Goal: Task Accomplishment & Management: Manage account settings

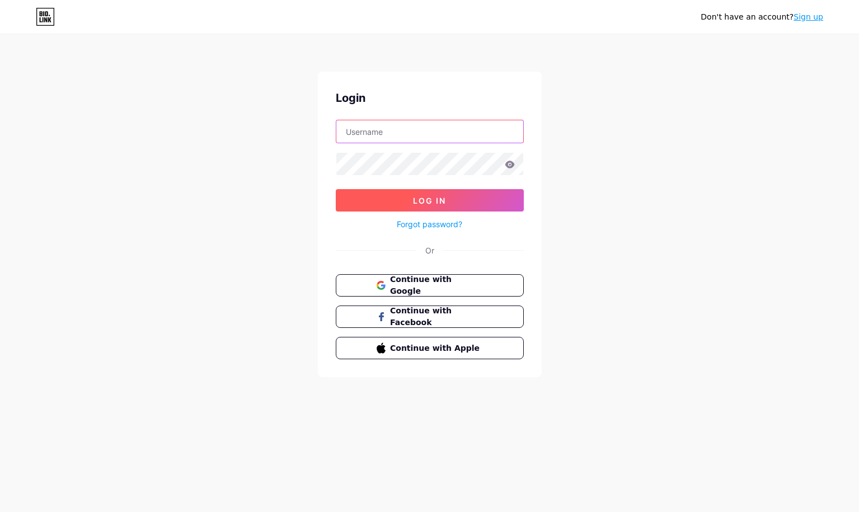
type input "[PERSON_NAME][EMAIL_ADDRESS][DOMAIN_NAME]"
click at [430, 201] on span "Log In" at bounding box center [429, 201] width 33 height 10
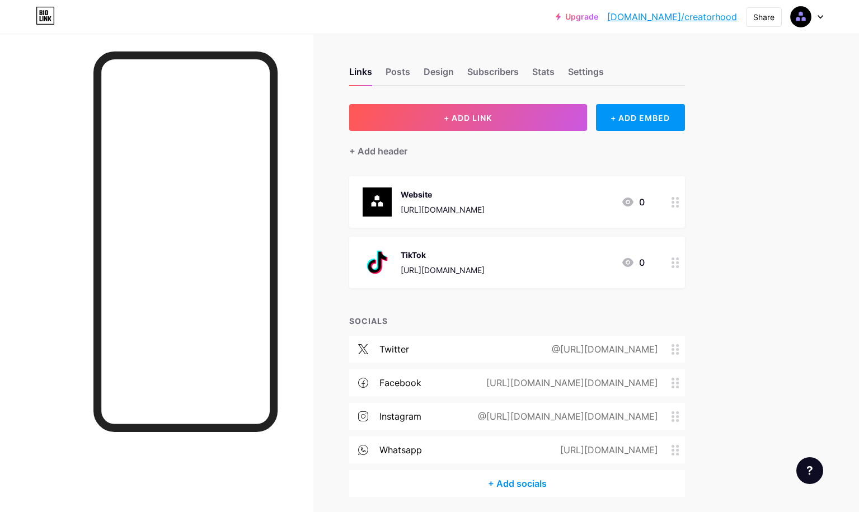
click at [820, 20] on div at bounding box center [806, 17] width 32 height 20
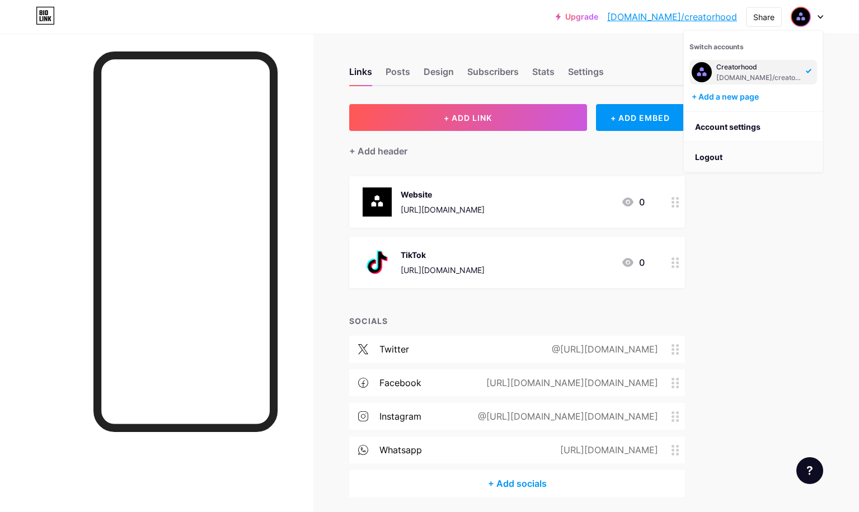
click at [735, 166] on li "Logout" at bounding box center [753, 157] width 139 height 30
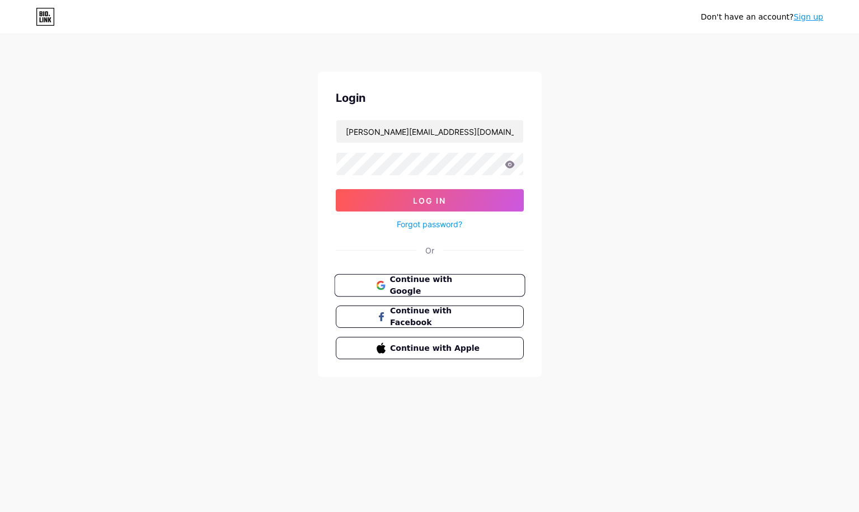
click at [466, 281] on span "Continue with Google" at bounding box center [435, 286] width 93 height 24
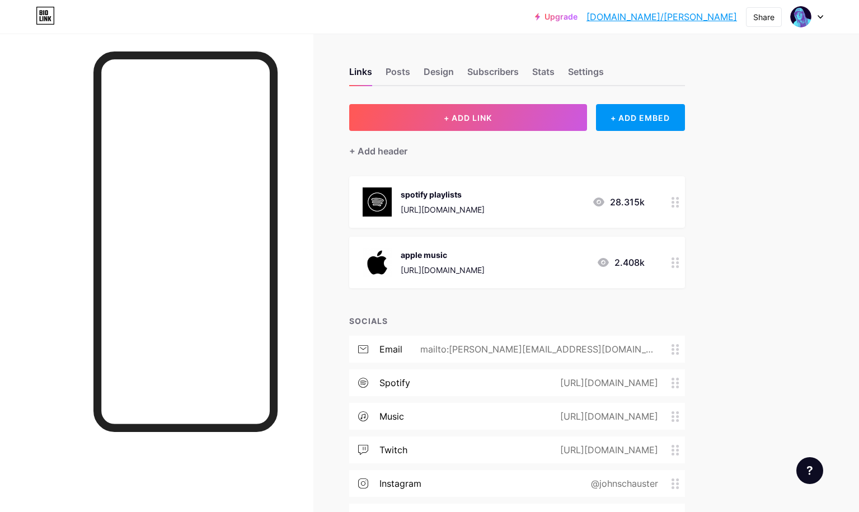
scroll to position [45, 0]
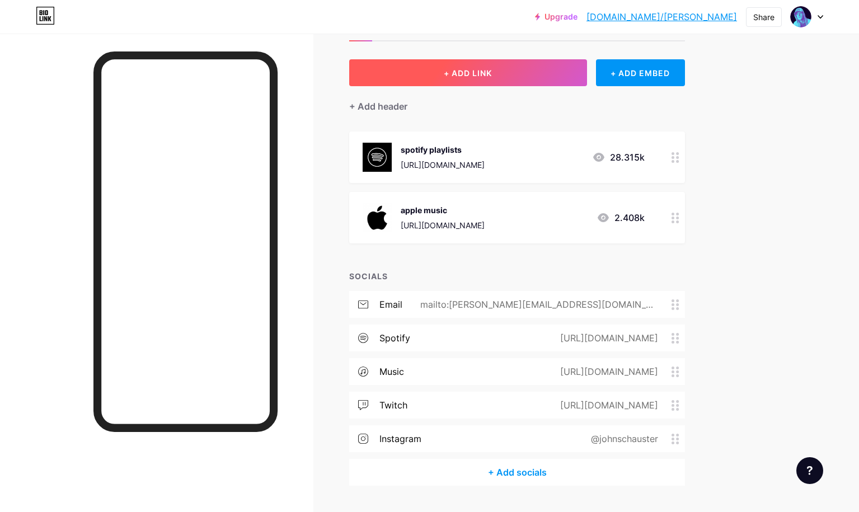
click at [488, 80] on button "+ ADD LINK" at bounding box center [468, 72] width 238 height 27
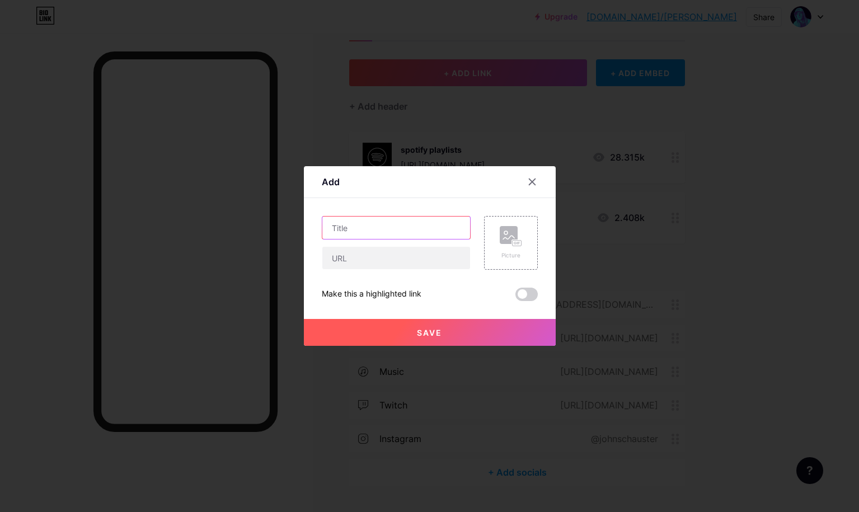
click at [420, 225] on input "text" at bounding box center [396, 227] width 148 height 22
type input "drum playlist"
click at [425, 255] on input "text" at bounding box center [396, 258] width 148 height 22
paste input "[URL][DOMAIN_NAME]"
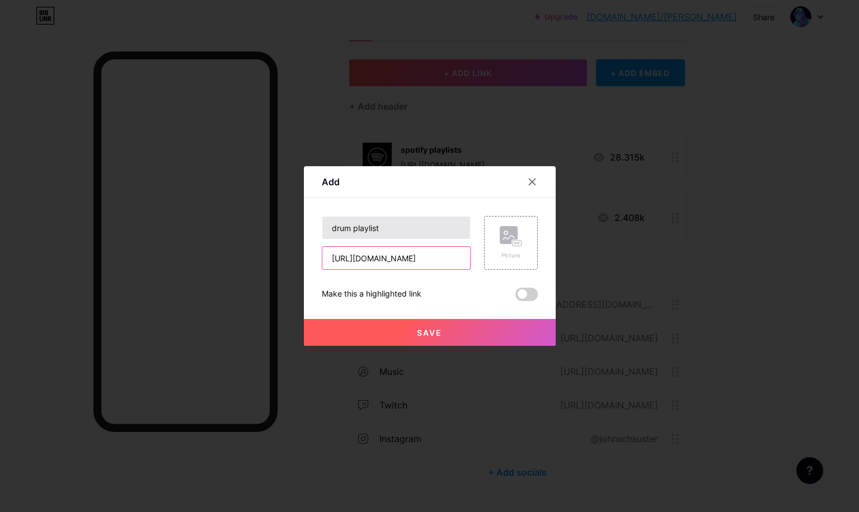
type input "[URL][DOMAIN_NAME]"
click at [390, 229] on input "drum playlist" at bounding box center [396, 227] width 148 height 22
type input "drum playlist (spotify)"
click at [505, 239] on rect at bounding box center [509, 235] width 18 height 18
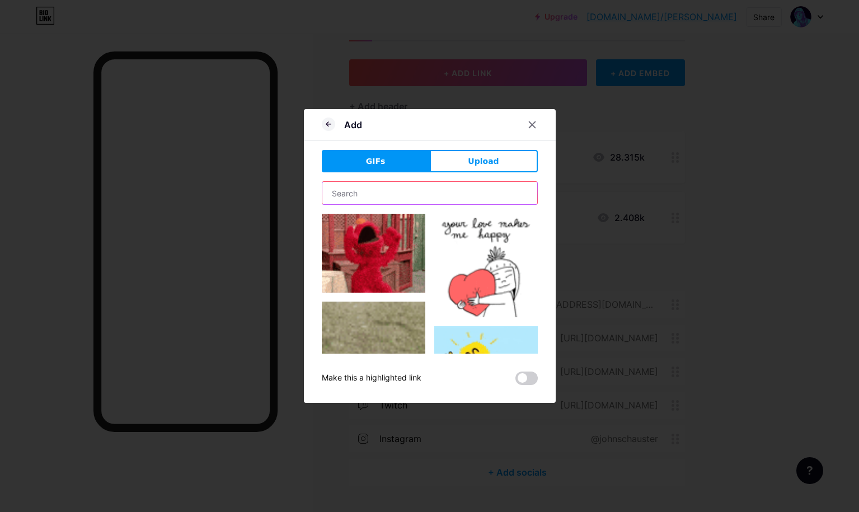
click at [473, 188] on input "text" at bounding box center [429, 193] width 215 height 22
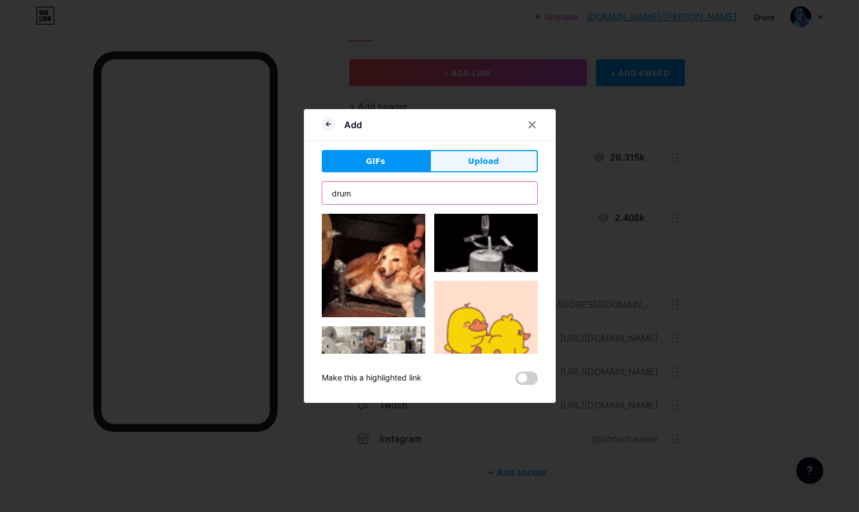
type input "drum"
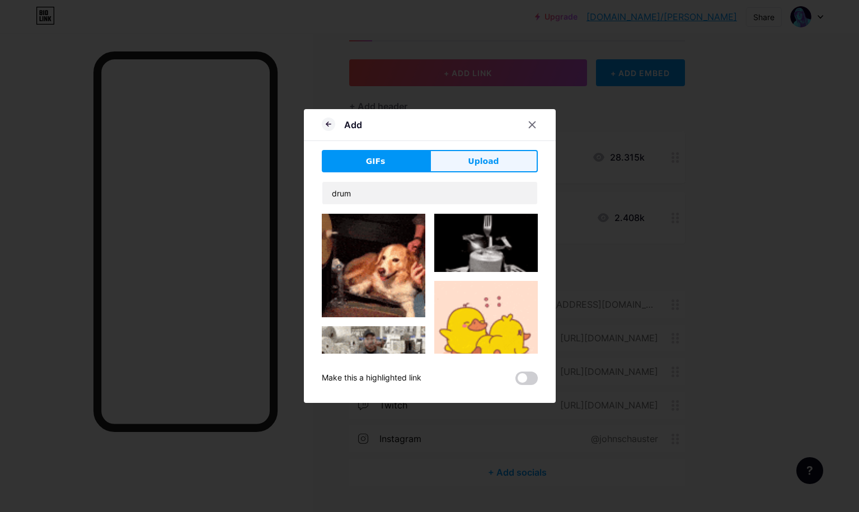
click at [487, 163] on span "Upload" at bounding box center [483, 162] width 31 height 12
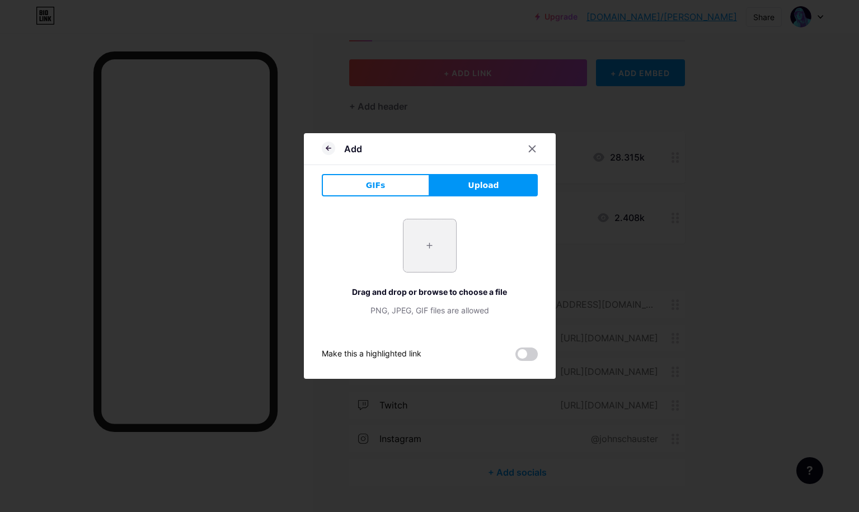
click at [442, 244] on input "file" at bounding box center [429, 245] width 53 height 53
type input "C:\fakepath\spotify logo.png"
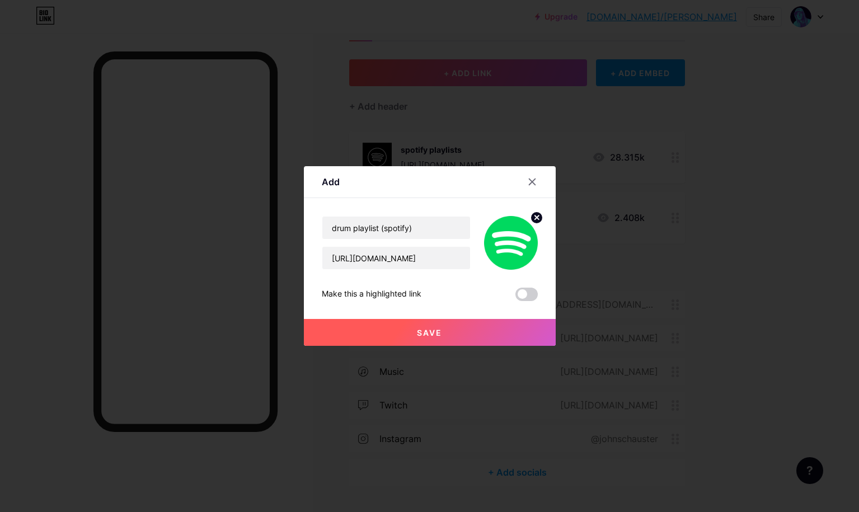
click at [477, 335] on button "Save" at bounding box center [430, 332] width 252 height 27
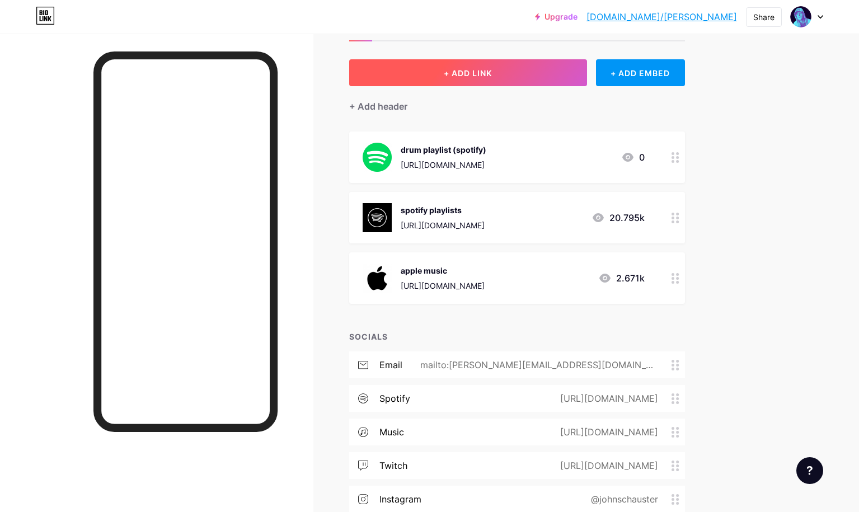
click at [546, 73] on button "+ ADD LINK" at bounding box center [468, 72] width 238 height 27
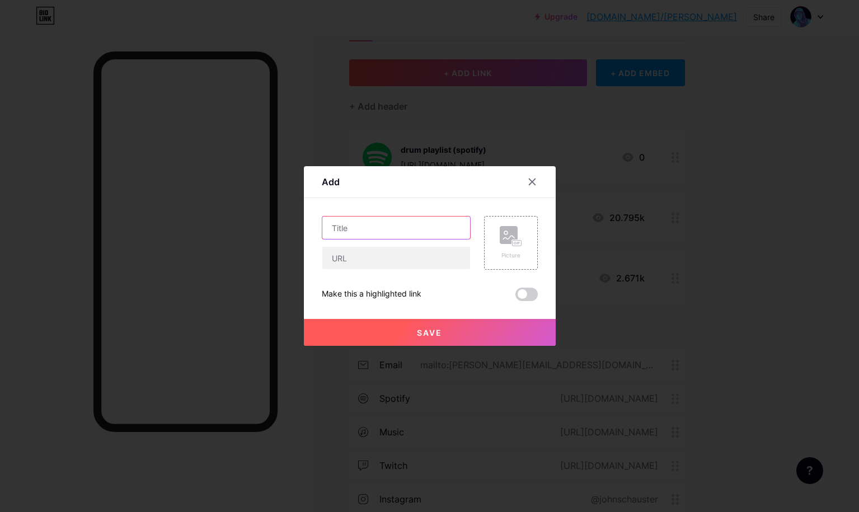
click at [401, 234] on input "text" at bounding box center [396, 227] width 148 height 22
type input "drum playlist (apple)"
click at [379, 255] on input "text" at bounding box center [396, 258] width 148 height 22
paste input "[URL][DOMAIN_NAME]"
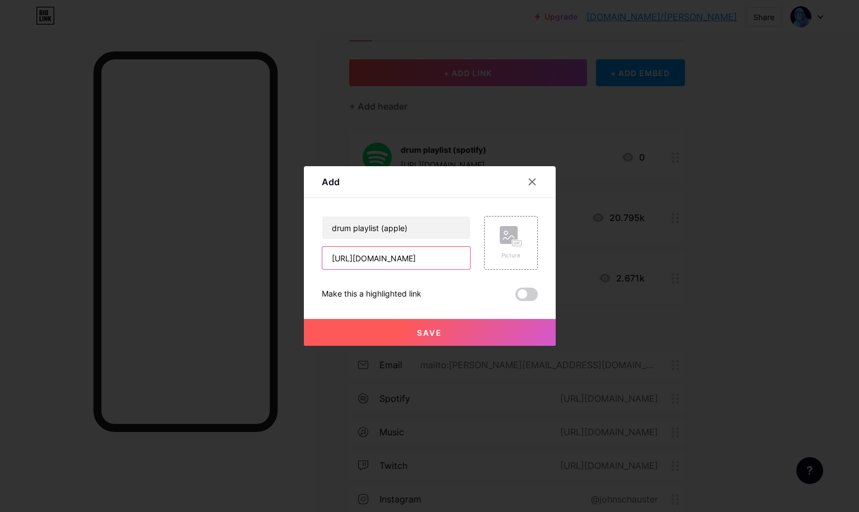
type input "[URL][DOMAIN_NAME]"
click at [511, 242] on rect at bounding box center [516, 243] width 10 height 7
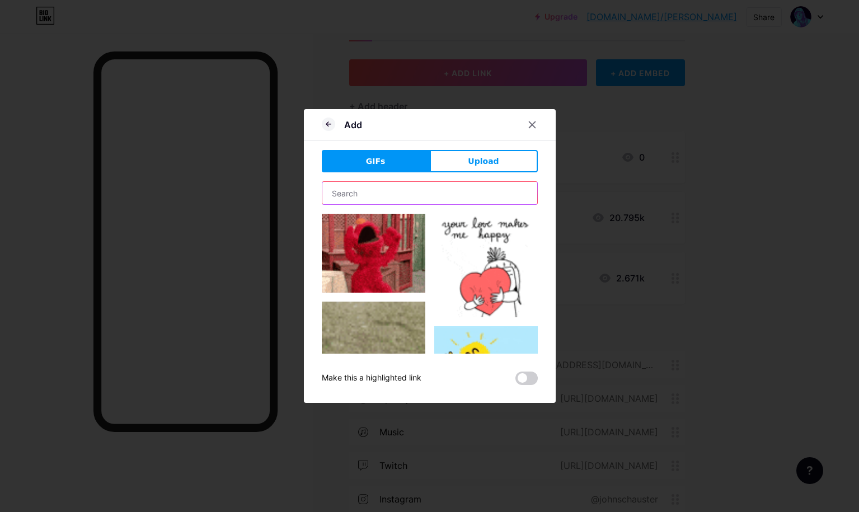
click at [433, 195] on input "text" at bounding box center [429, 193] width 215 height 22
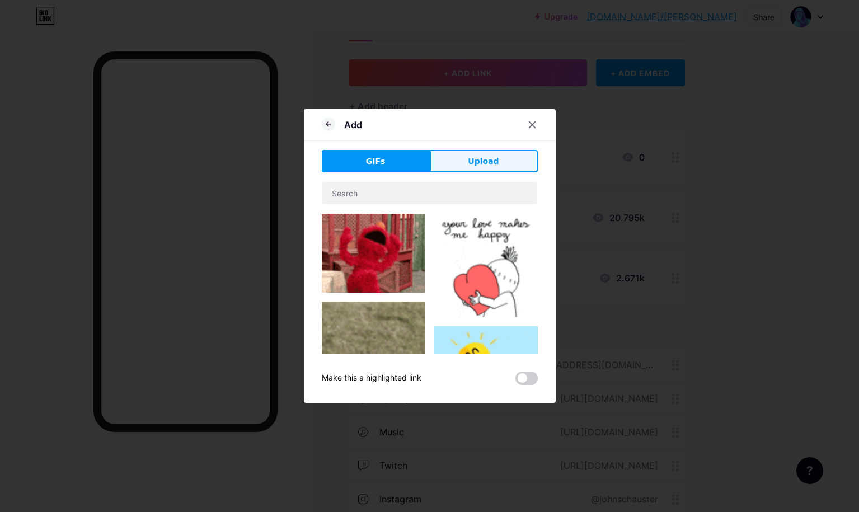
click at [468, 153] on button "Upload" at bounding box center [484, 161] width 108 height 22
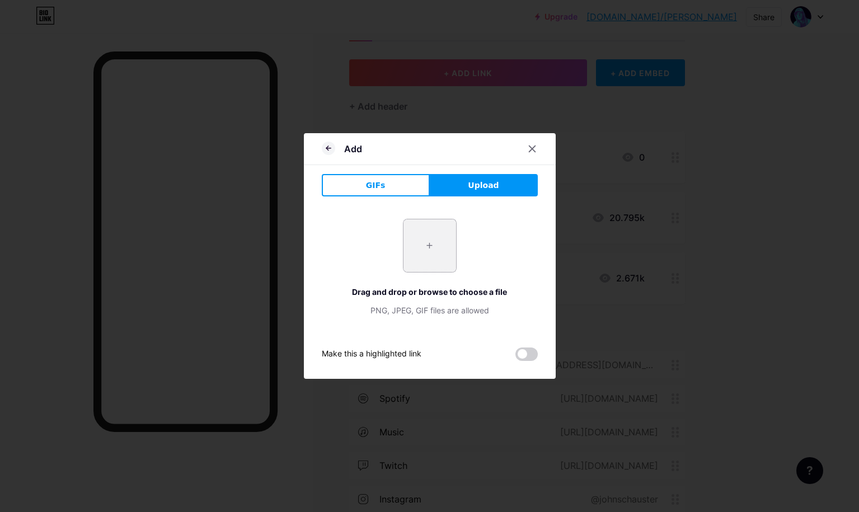
click at [429, 252] on input "file" at bounding box center [429, 245] width 53 height 53
click at [433, 247] on input "file" at bounding box center [429, 245] width 53 height 53
type input "C:\fakepath\Screenshot [DATE] 2.24.13 PM.png"
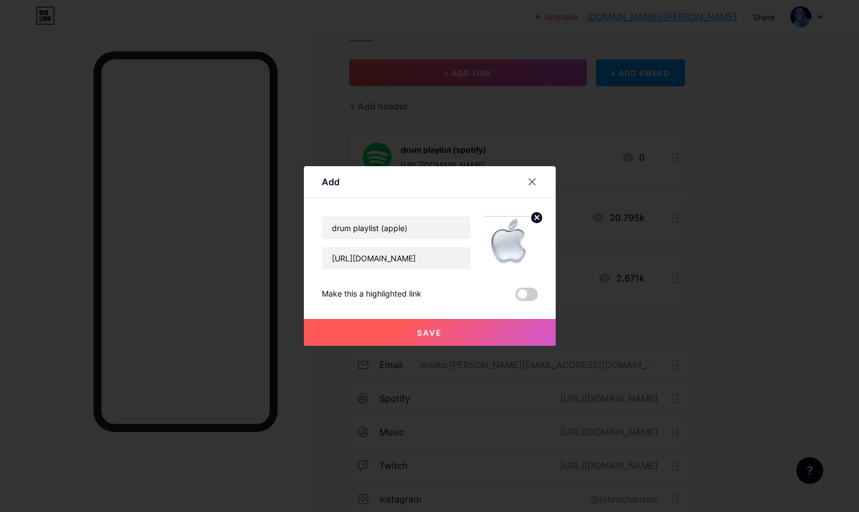
click at [535, 216] on icon at bounding box center [536, 217] width 4 height 4
click at [508, 239] on rect at bounding box center [509, 235] width 18 height 18
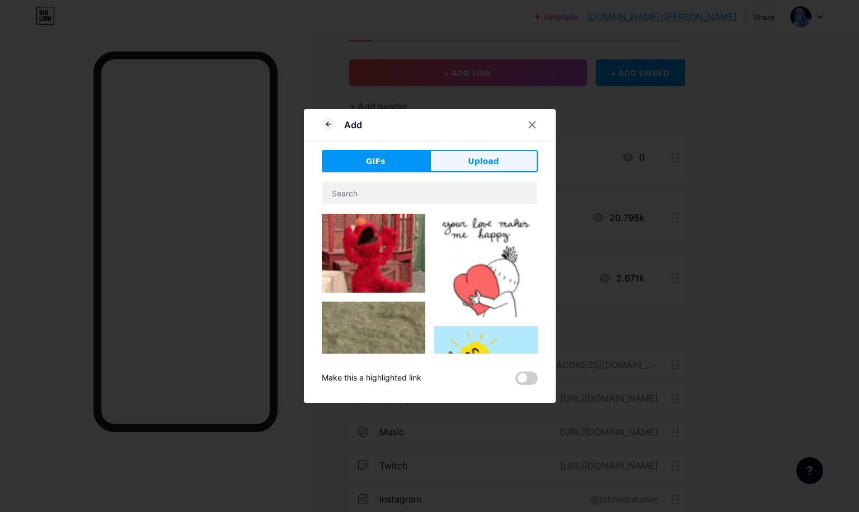
click at [479, 156] on span "Upload" at bounding box center [483, 162] width 31 height 12
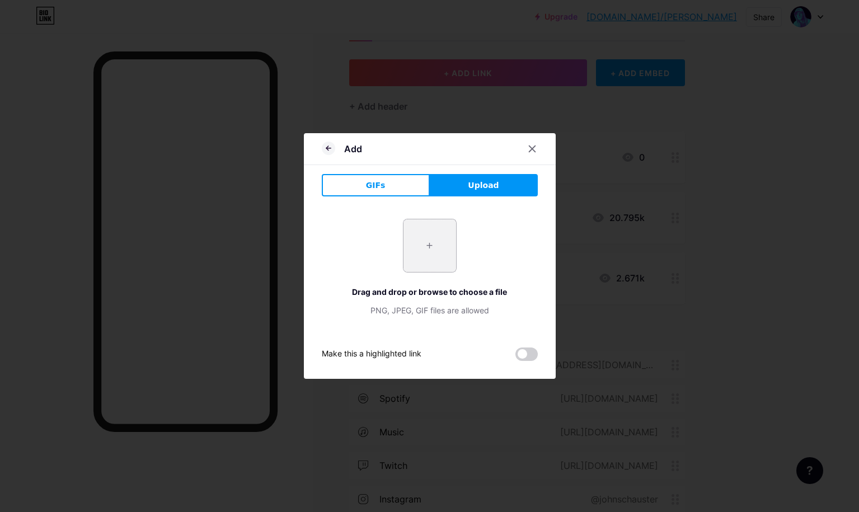
click at [434, 246] on input "file" at bounding box center [429, 245] width 53 height 53
type input "C:\fakepath\Screenshot [DATE] 2.24.13 PM.png"
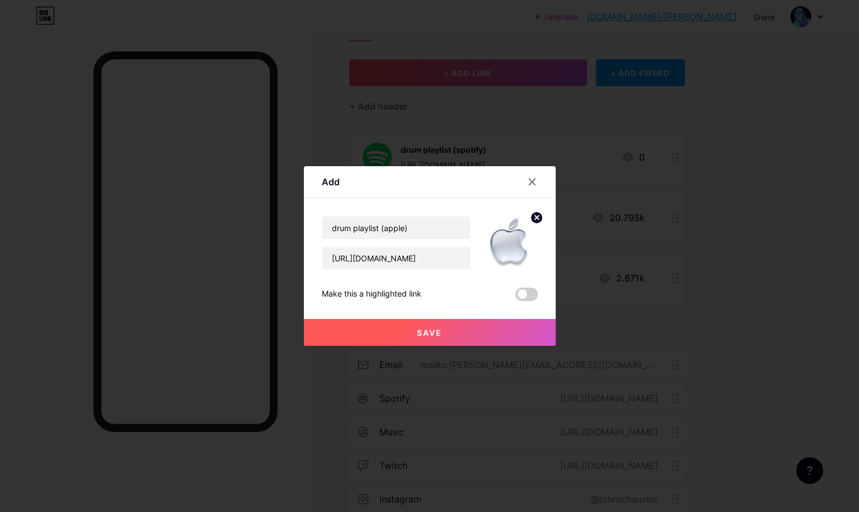
click at [441, 330] on span "Save" at bounding box center [429, 333] width 25 height 10
